Goal: Task Accomplishment & Management: Manage account settings

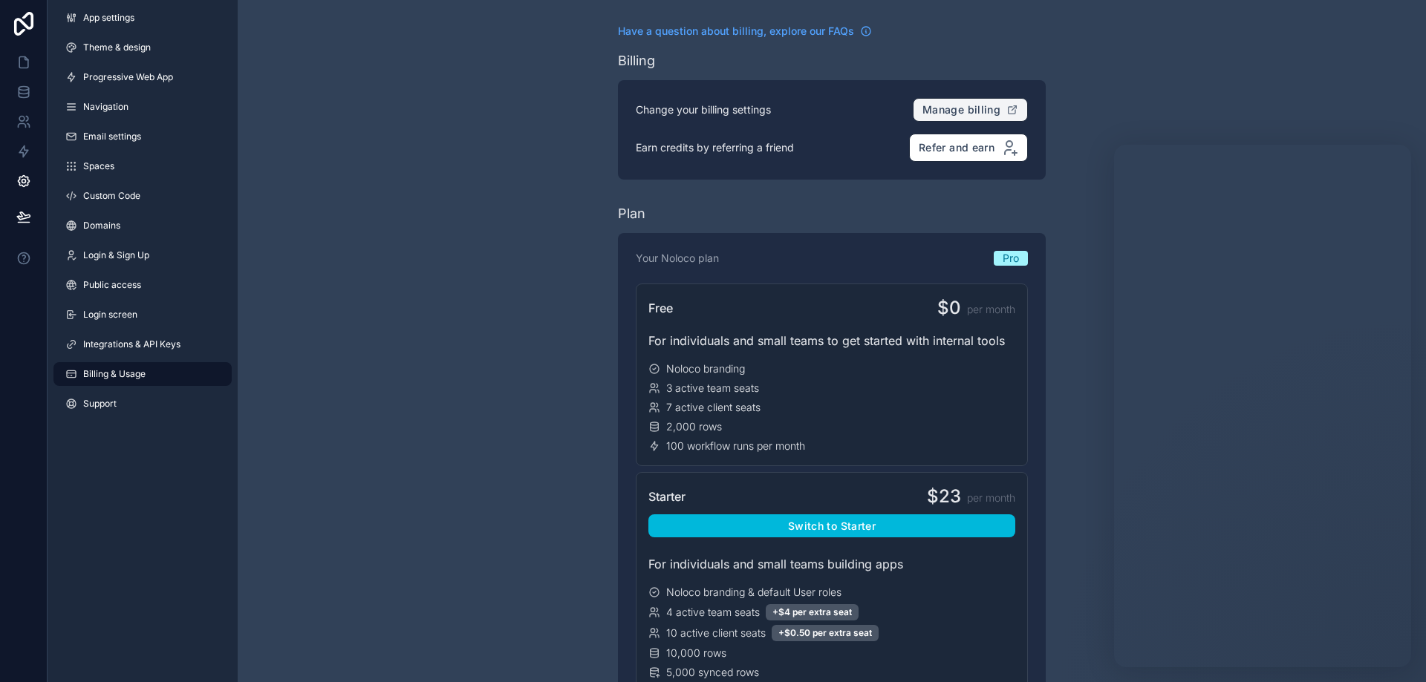
click at [979, 108] on span "Manage billing" at bounding box center [961, 109] width 78 height 13
click at [22, 62] on icon at bounding box center [23, 62] width 15 height 15
